Goal: Find specific page/section: Find specific page/section

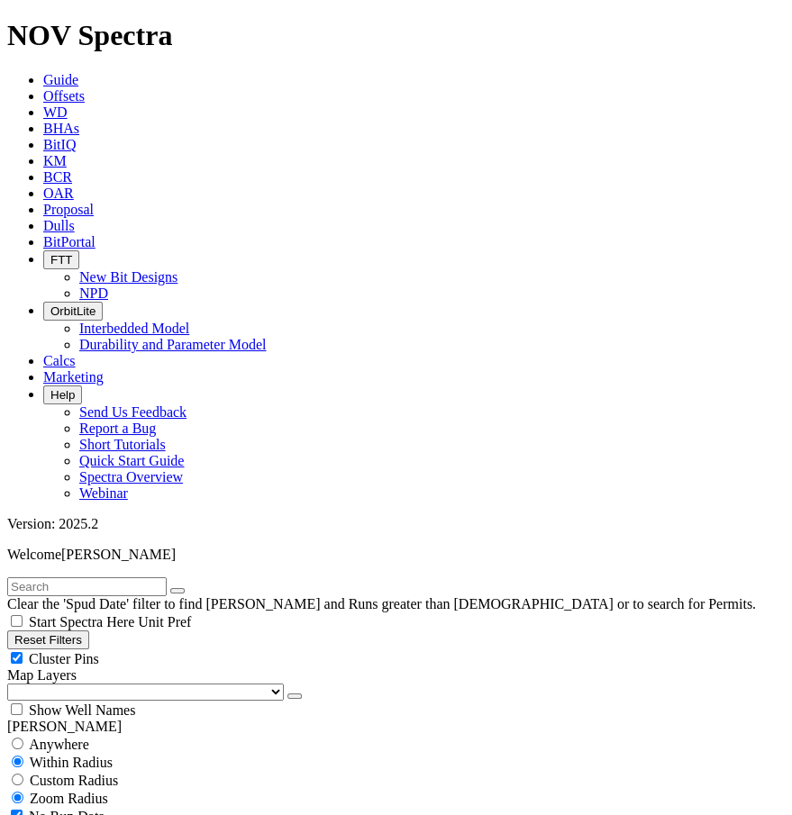
click at [75, 218] on link "Dulls" at bounding box center [59, 225] width 32 height 15
